Goal: Transaction & Acquisition: Purchase product/service

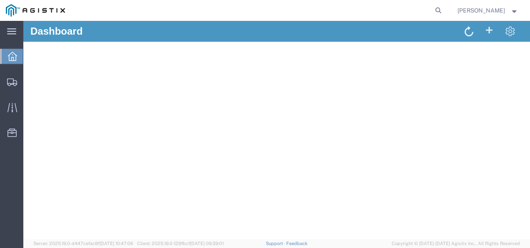
click at [446, 13] on form at bounding box center [438, 10] width 13 height 21
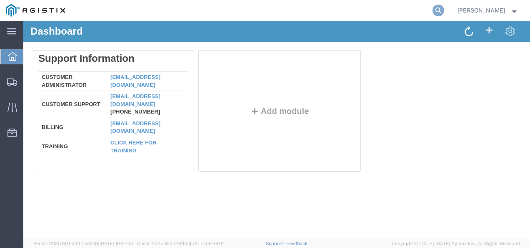
click at [444, 11] on icon at bounding box center [439, 11] width 12 height 12
paste input "56729482"
type input "56729482"
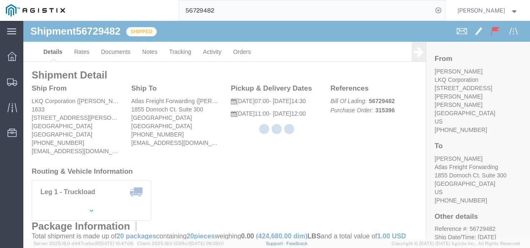
drag, startPoint x: 266, startPoint y: 157, endPoint x: 155, endPoint y: 119, distance: 117.1
click at [267, 157] on div at bounding box center [276, 130] width 507 height 218
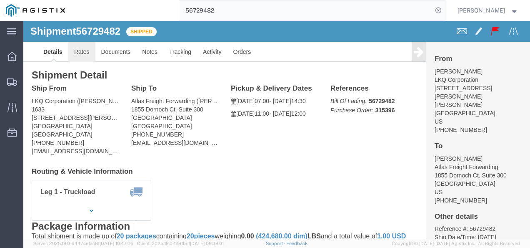
click link "Rates"
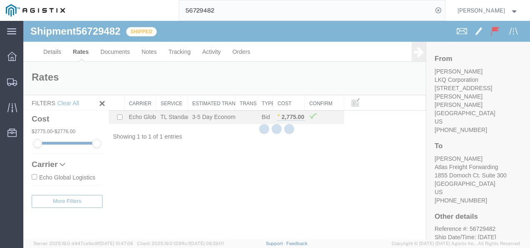
drag, startPoint x: 282, startPoint y: 189, endPoint x: 226, endPoint y: 190, distance: 56.3
click at [268, 189] on div "Shipment 56729482 1 of 1 Shipped Details Rates Documents Notes Tracking Activit…" at bounding box center [276, 130] width 507 height 218
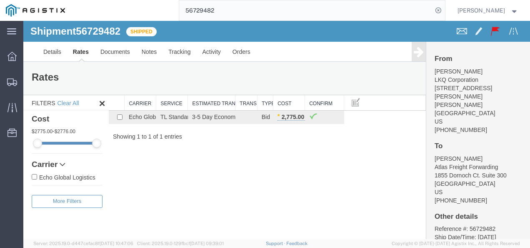
click at [278, 157] on div "Shipment 56729482 1 of 1 Shipped Details Rates Documents Notes Tracking Activit…" at bounding box center [276, 130] width 507 height 218
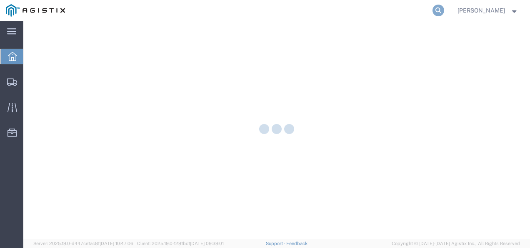
click at [444, 10] on icon at bounding box center [439, 11] width 12 height 12
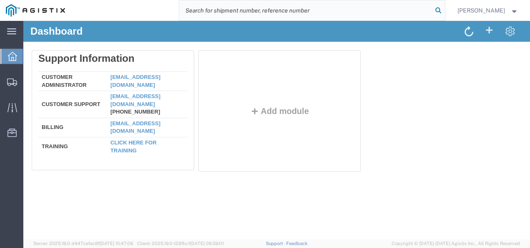
paste input "56729482"
type input "56729482"
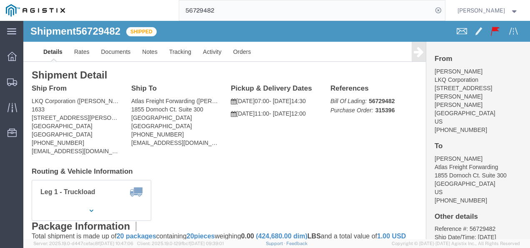
click div
click link "Rates"
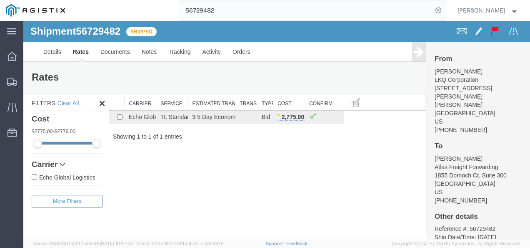
click at [238, 150] on div "Shipment 56729482 1 of 1 Shipped Details Rates Documents Notes Tracking Activit…" at bounding box center [276, 130] width 507 height 218
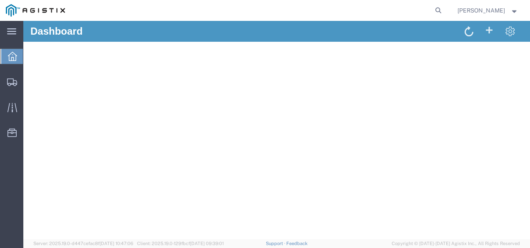
drag, startPoint x: 498, startPoint y: 132, endPoint x: 495, endPoint y: 135, distance: 4.5
click at [497, 126] on div "Delete Support Information Customer Administrator [EMAIL_ADDRESS][DOMAIN_NAME] …" at bounding box center [277, 77] width 490 height 97
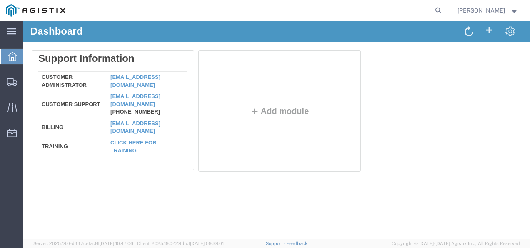
click at [482, 103] on div "Delete Support Information Customer Administrator [EMAIL_ADDRESS][DOMAIN_NAME] …" at bounding box center [277, 112] width 490 height 125
click at [29, 80] on span "Shipments" at bounding box center [26, 81] width 6 height 17
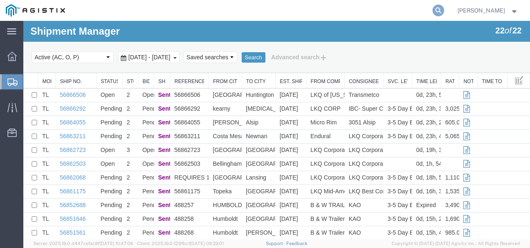
click at [444, 10] on icon at bounding box center [439, 11] width 12 height 12
paste input "56765483"
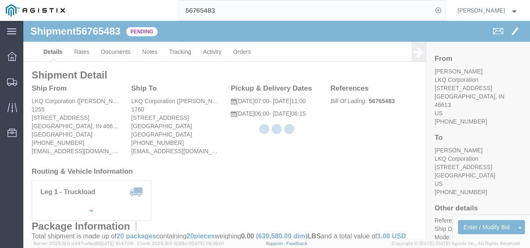
click at [261, 179] on div at bounding box center [276, 130] width 507 height 218
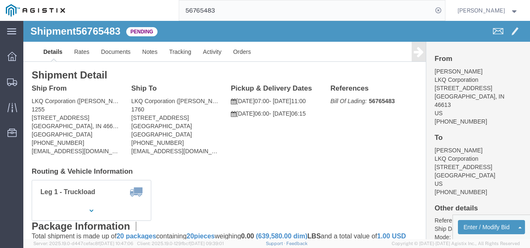
click div "Shipment Detail Ship From LKQ Corporation ([PERSON_NAME]) 1255 [STREET_ADDRESS]…"
click link "Rates"
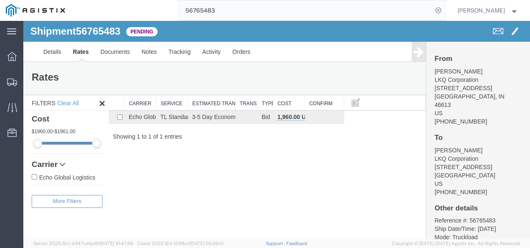
click at [256, 188] on div "Shipment 56765483 1 of 1 Pending Details Rates Documents Notes Tracking Activit…" at bounding box center [276, 130] width 507 height 218
click at [53, 44] on link "Details" at bounding box center [53, 52] width 30 height 20
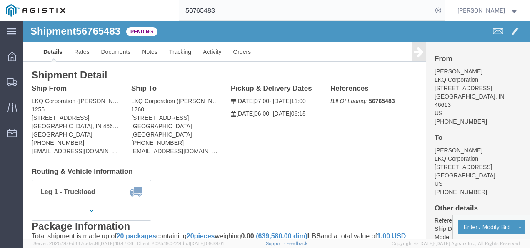
click h4 "Routing & Vehicle Information"
click div "Shipment Detail Ship From LKQ Corporation (Sean Conner) 1255 1602 S. Lafayette …"
click div "Leg 1 - Truckload Vehicle 1: Standard Dry Van (53 Feet) Number of trucks: 1"
click h4 "Routing & Vehicle Information"
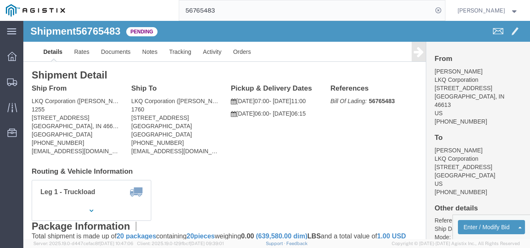
click address "Sean Conner LKQ Corporation 1602 S. Lafayette Blvd South Bend, IN 46613 US 269-…"
click div "Shipment Detail Ship From LKQ Corporation (Sean Conner) 1255 1602 S. Lafayette …"
drag, startPoint x: 338, startPoint y: 241, endPoint x: 294, endPoint y: 176, distance: 79.2
click div "Shipment Detail Ship From LKQ Corporation (Sean Conner) 1255 1602 S. Lafayette …"
click p "09/26/2025 06:00 - 09/26/2025 06:15"
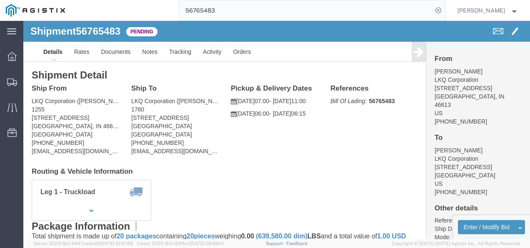
drag, startPoint x: 282, startPoint y: 186, endPoint x: 281, endPoint y: 168, distance: 17.6
click div "Leg 1 - Truckload Vehicle 1: Standard Dry Van (53 Feet) Number of trucks: 1"
click at [260, 5] on input "56765483" at bounding box center [305, 10] width 253 height 20
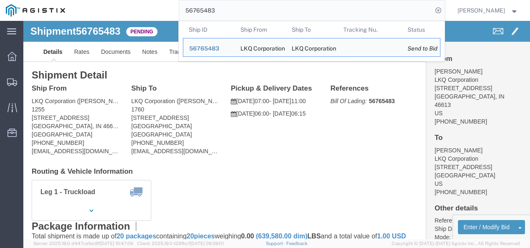
click at [260, 5] on input "56765483" at bounding box center [305, 10] width 253 height 20
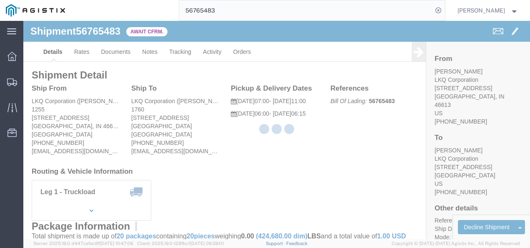
click at [253, 146] on div at bounding box center [276, 130] width 507 height 218
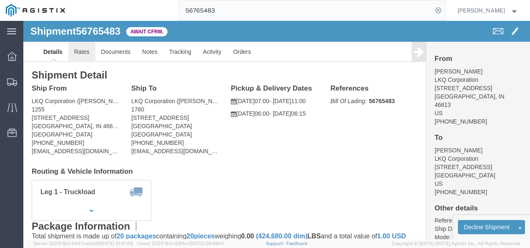
click link "Rates"
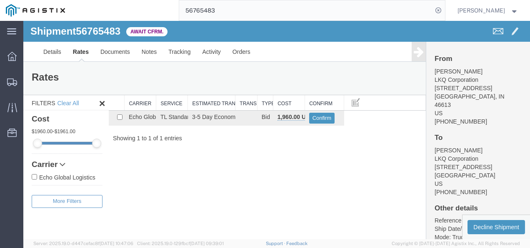
drag, startPoint x: 257, startPoint y: 168, endPoint x: 259, endPoint y: 162, distance: 6.6
click at [257, 168] on div "Shipment 56765483 1 of 1 Await Cfrm. Details Rates Documents Notes Tracking Act…" at bounding box center [276, 130] width 507 height 218
click at [93, 33] on span "56765483" at bounding box center [98, 30] width 45 height 11
copy span "56765483"
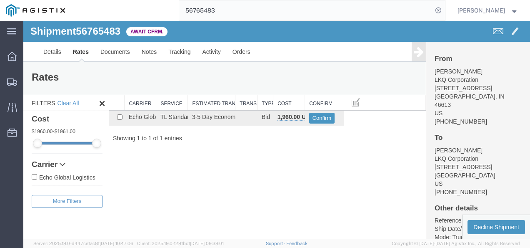
click at [286, 158] on div "Shipment 56765483 1 of 1 Await Cfrm. Details Rates Documents Notes Tracking Act…" at bounding box center [276, 130] width 507 height 218
click at [277, 215] on div "Shipment 56765483 1 of 1 Await Cfrm. Details Rates Documents Notes Tracking Act…" at bounding box center [276, 130] width 507 height 218
drag, startPoint x: 315, startPoint y: 176, endPoint x: 323, endPoint y: 32, distance: 144.4
click at [315, 176] on div "Shipment 56765483 1 of 1 Await Cfrm. Details Rates Documents Notes Tracking Act…" at bounding box center [276, 130] width 507 height 218
click at [309, 18] on input "56765483" at bounding box center [305, 10] width 253 height 20
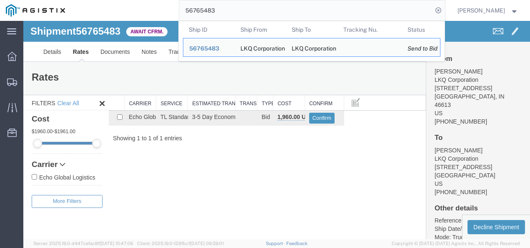
click at [309, 16] on input "56765483" at bounding box center [305, 10] width 253 height 20
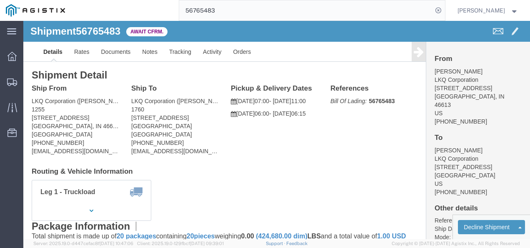
drag, startPoint x: 225, startPoint y: 168, endPoint x: 210, endPoint y: 158, distance: 18.0
click div "Leg 1 - Truckload Vehicle 1: Standard Dry Van (53 Feet) Number of trucks: 1"
click link "Rates"
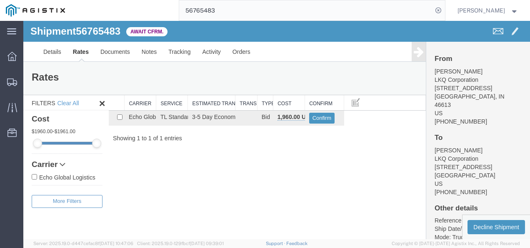
click at [266, 160] on div "Shipment 56765483 1 of 1 Await Cfrm. Details Rates Documents Notes Tracking Act…" at bounding box center [276, 130] width 507 height 218
click at [258, 1] on input "56765483" at bounding box center [305, 10] width 253 height 20
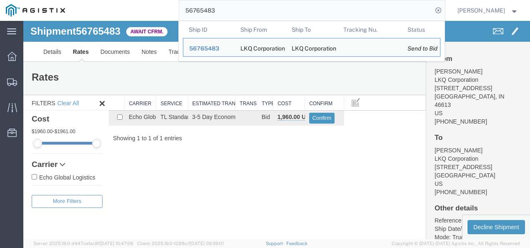
click at [258, 1] on input "56765483" at bounding box center [305, 10] width 253 height 20
paste input "86250"
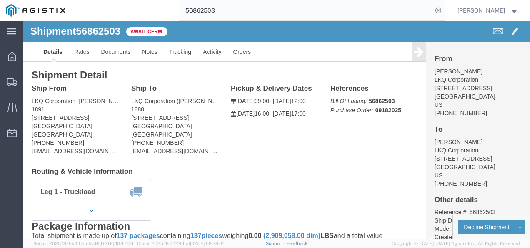
click div "Leg 1 - Truckload Vehicle 1: Standard Dry Van (53 Feet) Number of trucks: 1"
click link "Rates"
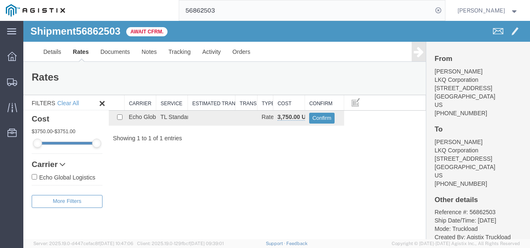
click at [278, 170] on div "Shipment 56862503 1 of 1 Await Cfrm. Details Rates Documents Notes Tracking Act…" at bounding box center [276, 130] width 507 height 218
drag, startPoint x: 333, startPoint y: 231, endPoint x: 322, endPoint y: 226, distance: 11.8
click at [332, 231] on div "Shipment 56862503 1 of 1 Await Cfrm. Details Rates Documents Notes Tracking Act…" at bounding box center [276, 130] width 507 height 218
drag, startPoint x: 291, startPoint y: 197, endPoint x: 321, endPoint y: 233, distance: 47.7
click at [296, 203] on div "Shipment 56862503 1 of 1 Await Cfrm. Details Rates Documents Notes Tracking Act…" at bounding box center [276, 130] width 507 height 218
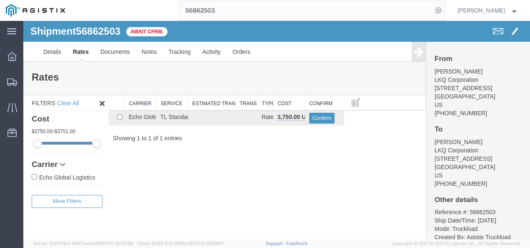
click at [286, 188] on div "Shipment 56862503 1 of 1 Await Cfrm. Details Rates Documents Notes Tracking Act…" at bounding box center [276, 130] width 507 height 218
click at [29, 77] on span "Shipments" at bounding box center [26, 81] width 6 height 17
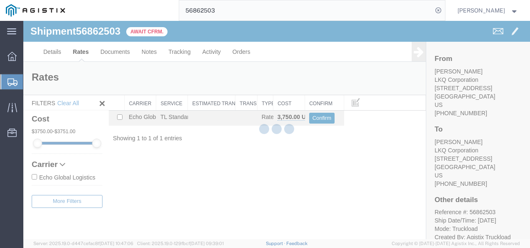
click at [357, 198] on div at bounding box center [276, 130] width 507 height 218
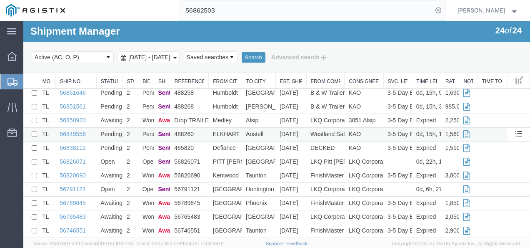
scroll to position [167, 0]
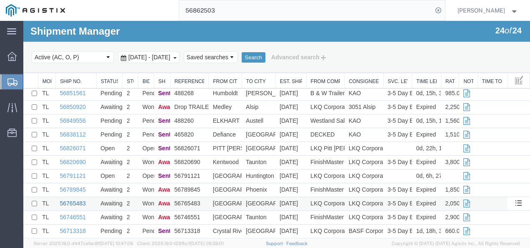
click at [75, 200] on link "56765483" at bounding box center [73, 203] width 26 height 7
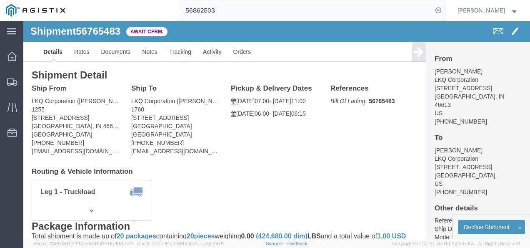
click div "Ship From LKQ Corporation (Sean Conner) 1255 1602 S. Lafayette Blvd South Bend,…"
click link "Rates"
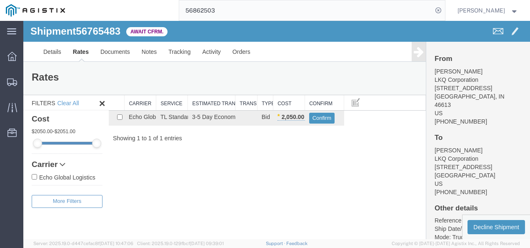
click at [348, 170] on div "Shipment 56765483 1 of 1 Await Cfrm. Details Rates Documents Notes Tracking Act…" at bounding box center [276, 130] width 507 height 218
click at [238, 223] on div "Shipment 56765483 1 of 1 Await Cfrm. Details Rates Documents Notes Tracking Act…" at bounding box center [276, 130] width 507 height 218
click at [250, 184] on div "Shipment 56765483 1 of 1 Await Cfrm. Details Rates Documents Notes Tracking Act…" at bounding box center [276, 130] width 507 height 218
click at [315, 235] on div "Shipment 56765483 1 of 1 Await Cfrm. Details Rates Documents Notes Tracking Act…" at bounding box center [276, 130] width 507 height 218
drag, startPoint x: 293, startPoint y: 165, endPoint x: 258, endPoint y: 48, distance: 121.9
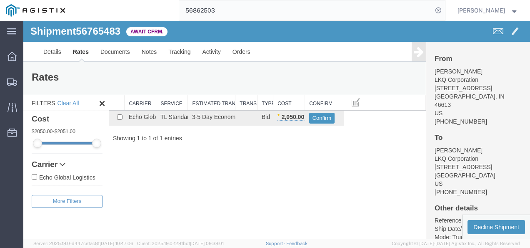
click at [293, 164] on div "Shipment 56765483 1 of 1 Await Cfrm. Details Rates Documents Notes Tracking Act…" at bounding box center [276, 130] width 507 height 218
click at [245, 10] on input "56862503" at bounding box center [305, 10] width 253 height 20
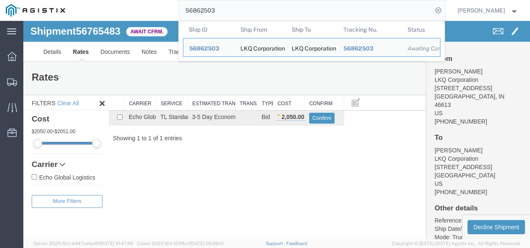
click at [245, 10] on input "56862503" at bounding box center [305, 10] width 253 height 20
paste input "0572"
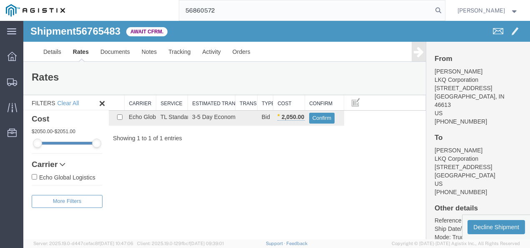
type input "56860572"
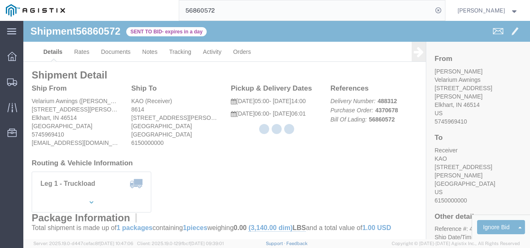
click div "Shipment Detail Ship From Velarium Awnings (Matthew Herbes) 2525 John Weaver PK…"
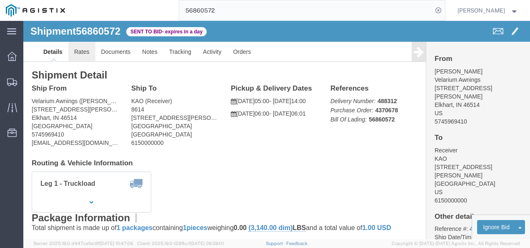
click link "Rates"
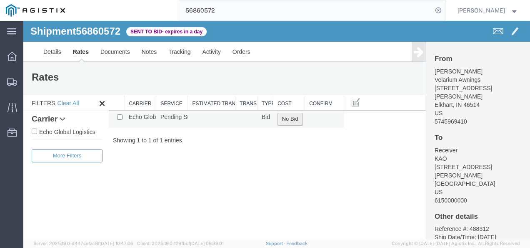
click at [294, 120] on button "No Bid" at bounding box center [290, 119] width 25 height 13
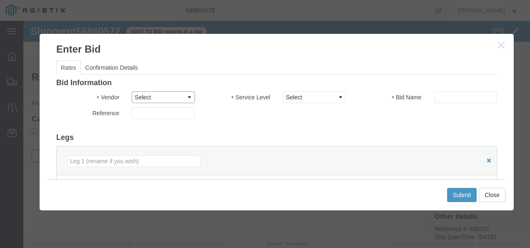
click at [153, 95] on select "Select Echo Global Logistics" at bounding box center [163, 97] width 63 height 12
select select "4622"
click at [132, 91] on select "Select Echo Global Logistics" at bounding box center [163, 97] width 63 height 12
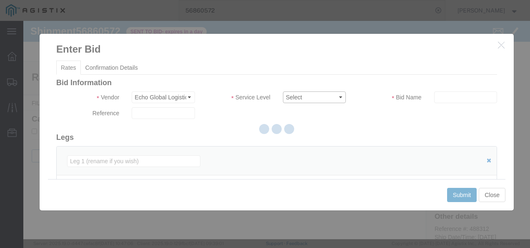
drag, startPoint x: 313, startPoint y: 96, endPoint x: 313, endPoint y: 101, distance: 5.0
click at [312, 96] on select "Select Guaranteed Next Day LTL Standard 3-5 Day Rail TL Standard 3 - 5 Day" at bounding box center [314, 97] width 63 height 12
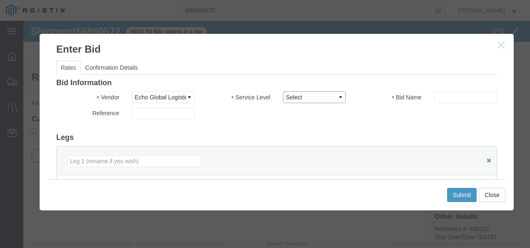
select select "13989"
click at [283, 91] on select "Select Guaranteed Next Day LTL Standard 3-5 Day Rail TL Standard 3 - 5 Day" at bounding box center [314, 97] width 63 height 12
click at [451, 129] on div "Bid Information Vendor Select Echo Global Logistics Service Level Select Guaran…" at bounding box center [276, 214] width 441 height 271
click at [451, 92] on input "text" at bounding box center [465, 97] width 63 height 12
type input "324324"
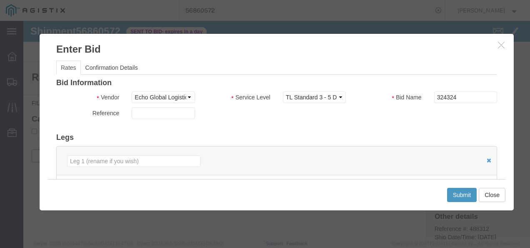
drag, startPoint x: 405, startPoint y: 123, endPoint x: 443, endPoint y: 131, distance: 38.3
click at [406, 123] on div "Bid Information Vendor Select Echo Global Logistics Service Level Select Guaran…" at bounding box center [276, 214] width 441 height 271
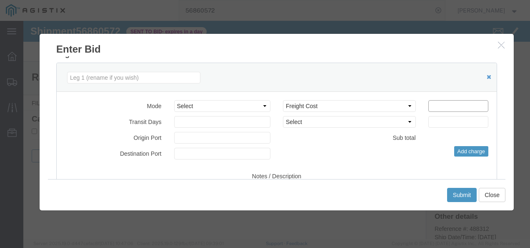
click at [453, 109] on input "number" at bounding box center [459, 106] width 60 height 12
type input "1600"
click at [465, 193] on button "Submit" at bounding box center [462, 195] width 30 height 14
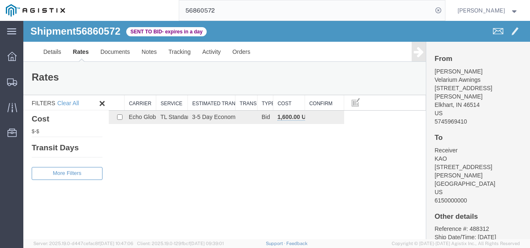
click at [298, 156] on div "Shipment 56860572 1 of 1 Sent to Bid - expires in a day Details Rates Documents…" at bounding box center [276, 130] width 507 height 218
click at [278, 13] on input "56860572" at bounding box center [305, 10] width 253 height 20
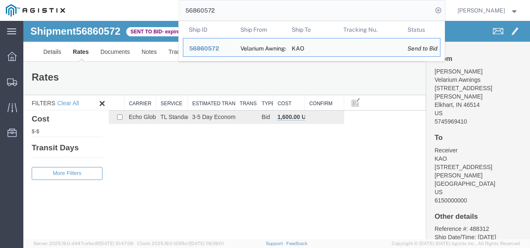
click at [278, 13] on input "56860572" at bounding box center [305, 10] width 253 height 20
paste input "629"
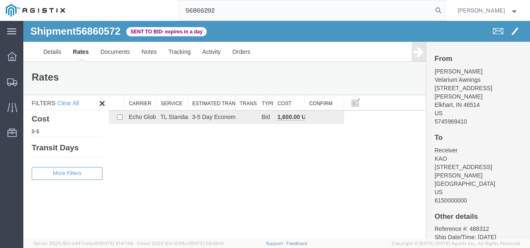
type input "56866292"
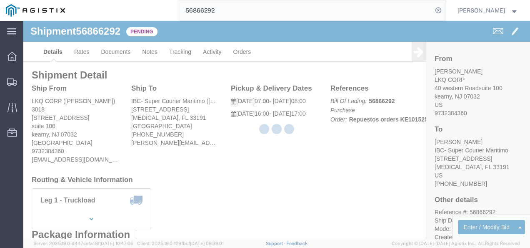
click div "Ship From LKQ CORP (KAMBIZ YOUNESI) 3018 40 western Road suite 100 kearny, NJ 0…"
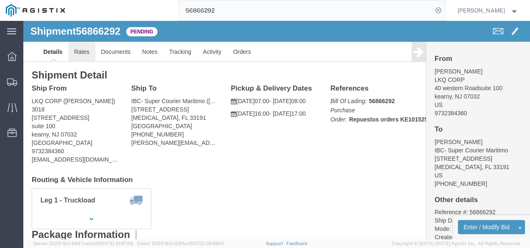
click link "Rates"
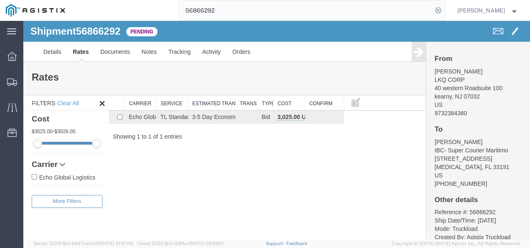
click at [221, 164] on div "Shipment 56866292 1 of 1 Pending Details Rates Documents Notes Tracking Activit…" at bounding box center [276, 130] width 507 height 218
click at [43, 48] on link "Details" at bounding box center [53, 52] width 30 height 20
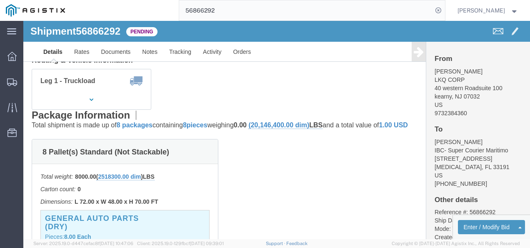
scroll to position [125, 0]
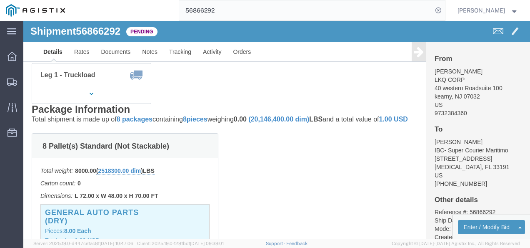
click div "Leg 1 - Truckload Vehicle 1: Standard Dry Van (53 Feet) Number of trucks: 1"
click button "Enter / Modify Bid"
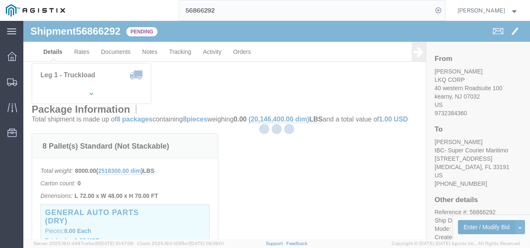
select select "4622"
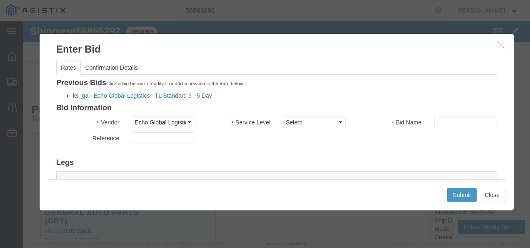
click link "ks_ga - Echo Global Logistics - TL Standard 3 - 5 Day"
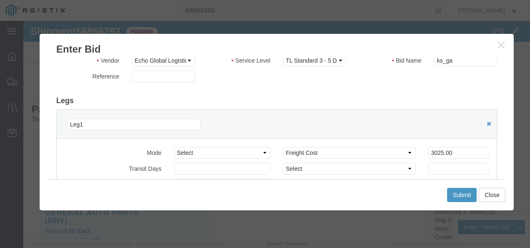
scroll to position [83, 0]
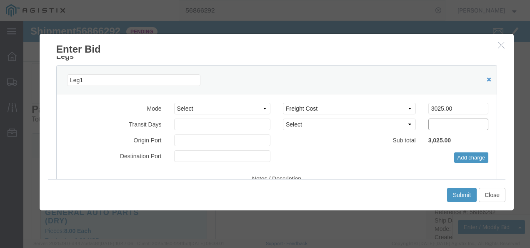
drag, startPoint x: 430, startPoint y: 95, endPoint x: 424, endPoint y: 90, distance: 6.8
click div "Select 2 Day Service 3 Axle Winch Truck 3 to 5 Day Service 96L Domestic Flat Ra…"
drag, startPoint x: 429, startPoint y: 88, endPoint x: 243, endPoint y: 91, distance: 185.5
click div "Mode Select Air Less than Truckload Multi-Leg Ocean Freight Rail Small Parcel T…"
type input "2225"
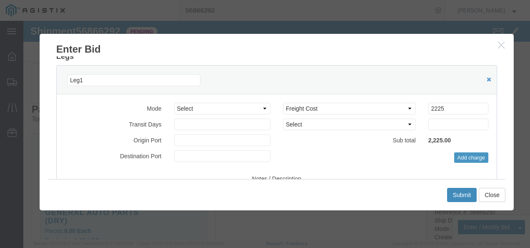
click button "Submit"
